Goal: Check status: Check status

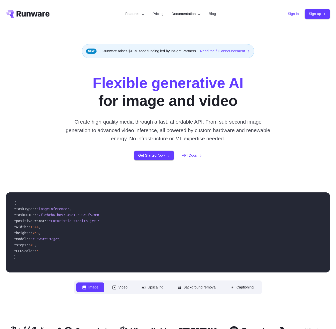
click at [295, 16] on link "Sign in" at bounding box center [293, 14] width 11 height 6
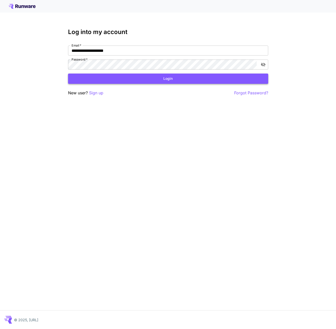
click at [100, 81] on button "Login" at bounding box center [168, 79] width 200 height 10
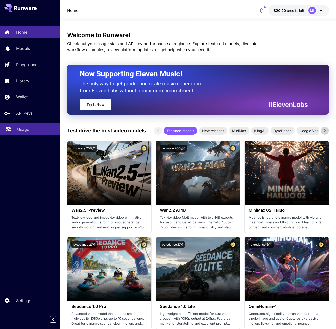
click at [23, 128] on p "Usage" at bounding box center [23, 129] width 12 height 6
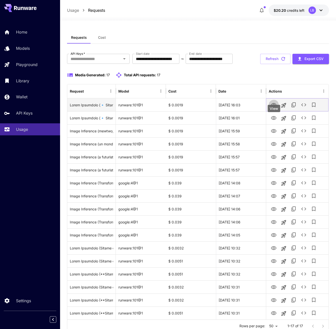
click at [277, 110] on button "View" at bounding box center [274, 105] width 10 height 10
click at [272, 108] on icon "View" at bounding box center [274, 105] width 6 height 6
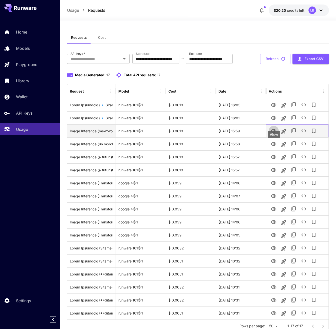
click at [273, 133] on icon "View" at bounding box center [274, 131] width 6 height 4
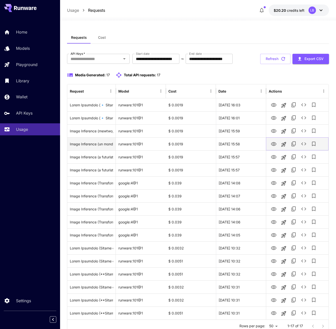
click at [274, 146] on icon "View" at bounding box center [274, 144] width 6 height 4
click at [203, 78] on div "Media Generated: 17 Total API requests: 17" at bounding box center [198, 75] width 262 height 6
